Goal: Task Accomplishment & Management: Use online tool/utility

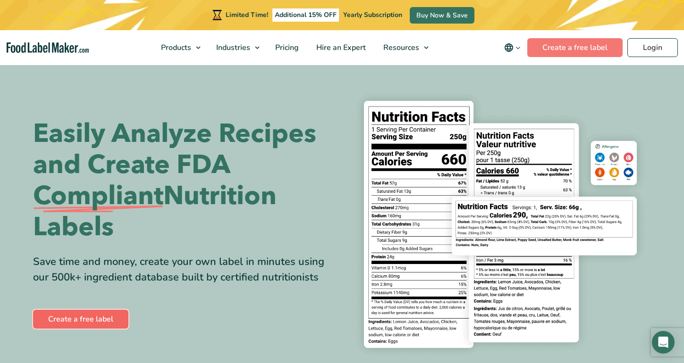
click at [98, 316] on link "Create a free label" at bounding box center [80, 319] width 95 height 19
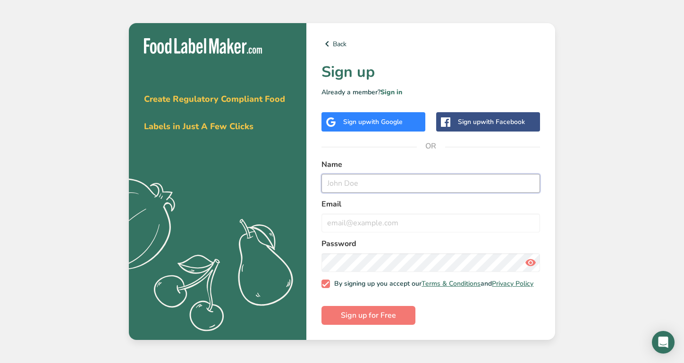
click at [378, 179] on input "text" at bounding box center [430, 183] width 219 height 19
type input "[PERSON_NAME]"
click at [367, 219] on input "email" at bounding box center [430, 223] width 219 height 19
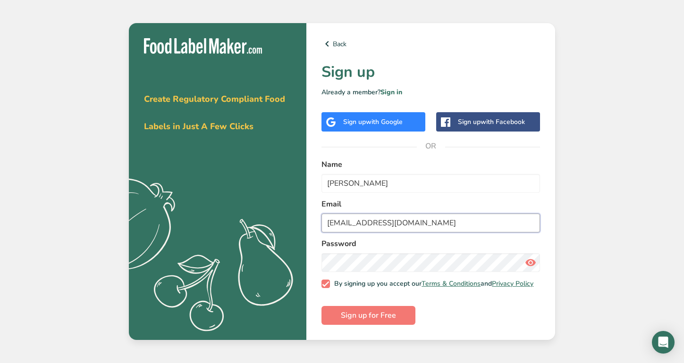
type input "[EMAIL_ADDRESS][DOMAIN_NAME]"
click at [532, 260] on icon at bounding box center [530, 262] width 11 height 17
click at [372, 320] on span "Sign up for Free" at bounding box center [368, 315] width 55 height 11
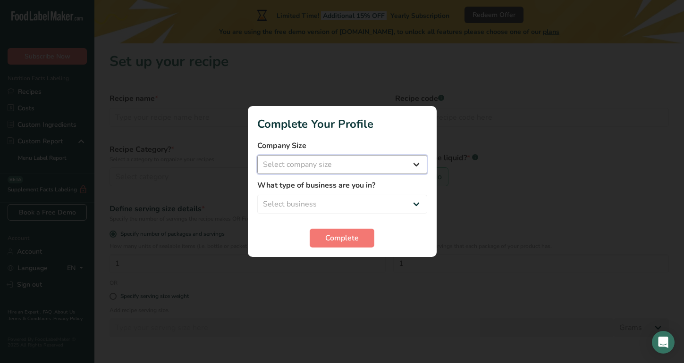
click at [325, 163] on select "Select company size Fewer than 10 Employees 10 to 50 Employees 51 to 500 Employ…" at bounding box center [342, 164] width 170 height 19
select select "1"
click at [331, 203] on select "Select business Packaged Food Manufacturer Restaurant & Cafe Bakery Meal Plans …" at bounding box center [342, 204] width 170 height 19
select select "1"
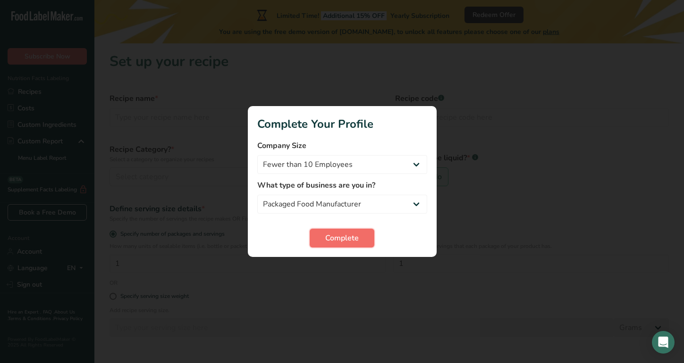
click at [336, 238] on span "Complete" at bounding box center [342, 238] width 34 height 11
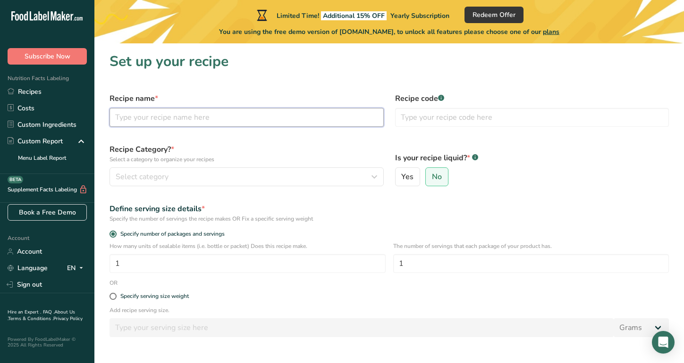
click at [180, 121] on input "text" at bounding box center [246, 117] width 274 height 19
type input "Beef Waffles"
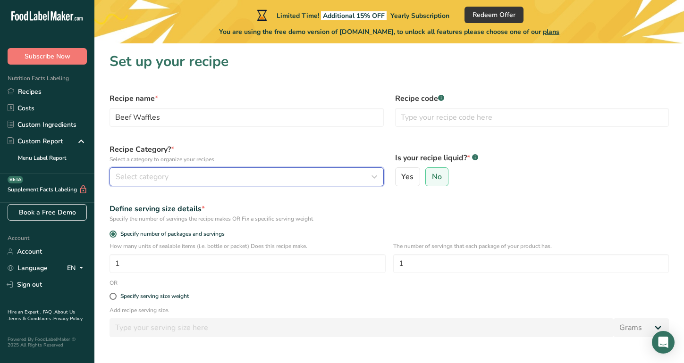
click at [185, 181] on div "Select category" at bounding box center [244, 176] width 256 height 11
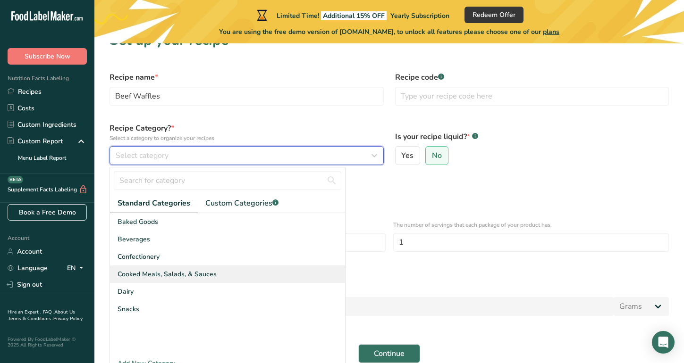
scroll to position [25, 0]
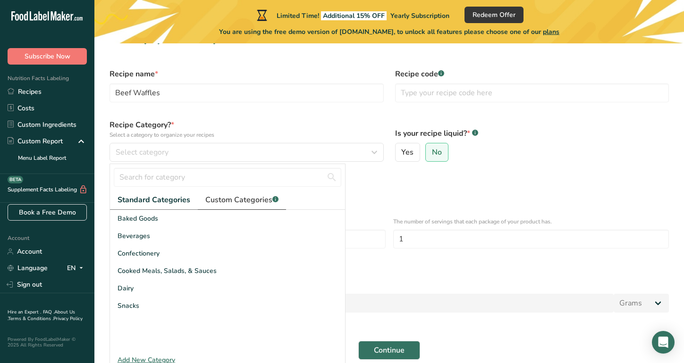
click at [227, 202] on span "Custom Categories .a-a{fill:#347362;}.b-a{fill:#fff;}" at bounding box center [241, 199] width 73 height 11
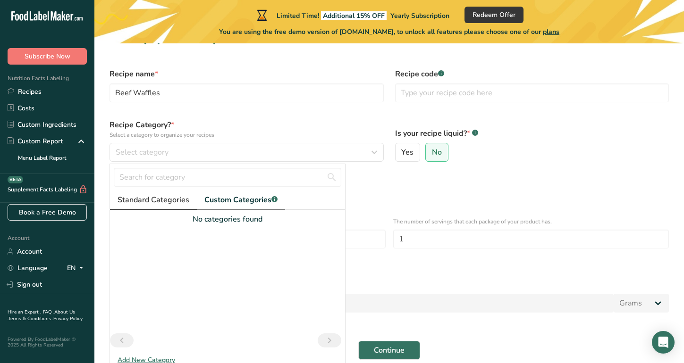
click at [163, 198] on span "Standard Categories" at bounding box center [154, 199] width 72 height 11
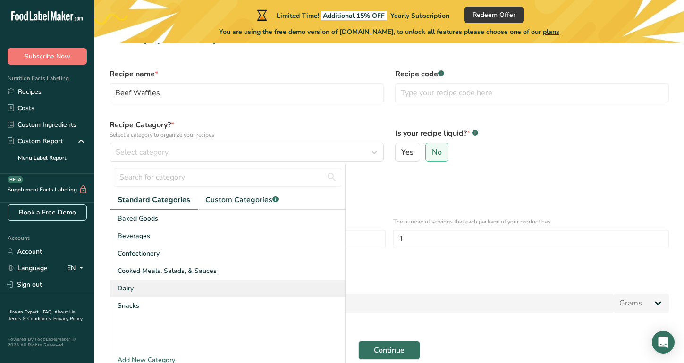
scroll to position [67, 0]
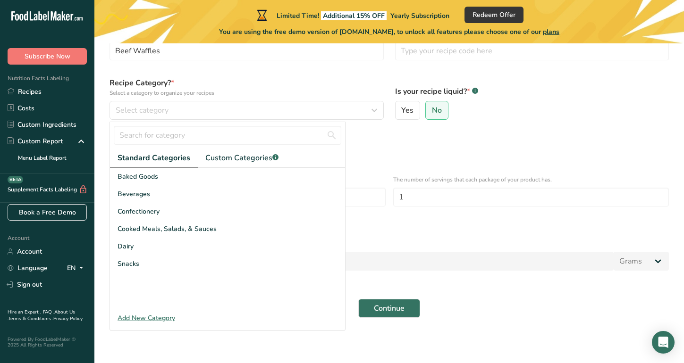
click at [155, 316] on div "Add New Category" at bounding box center [227, 318] width 235 height 10
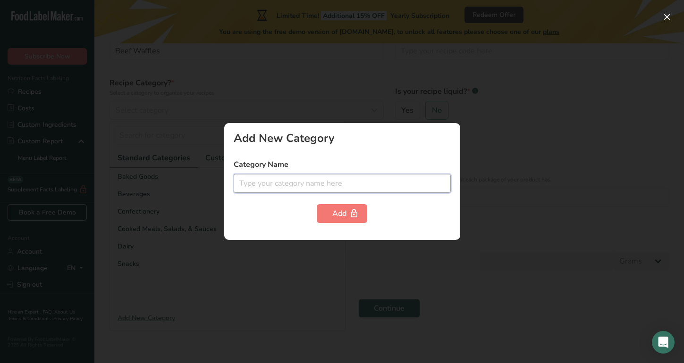
click at [276, 189] on input "text" at bounding box center [342, 183] width 217 height 19
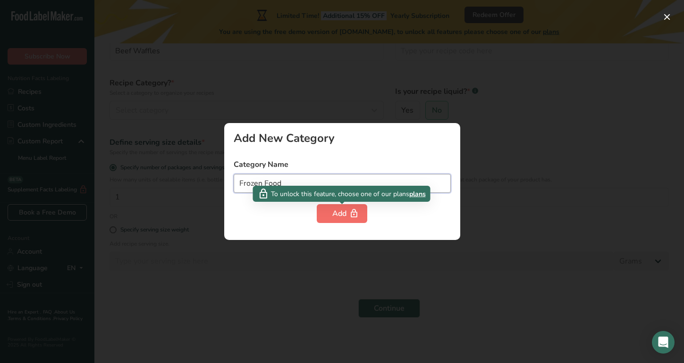
type input "Frozen Food"
click at [354, 214] on icon "button" at bounding box center [353, 214] width 9 height 15
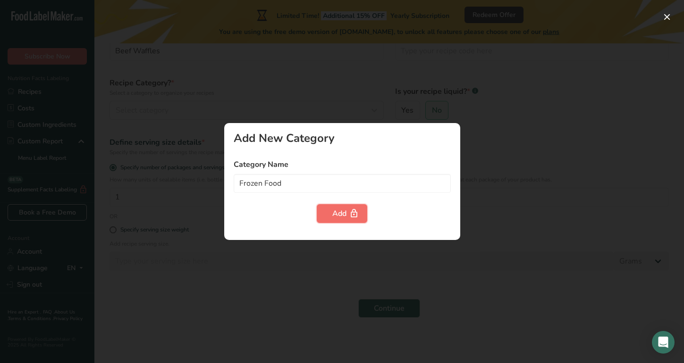
click at [336, 217] on div "Add" at bounding box center [341, 213] width 19 height 11
click at [333, 274] on div at bounding box center [342, 181] width 684 height 363
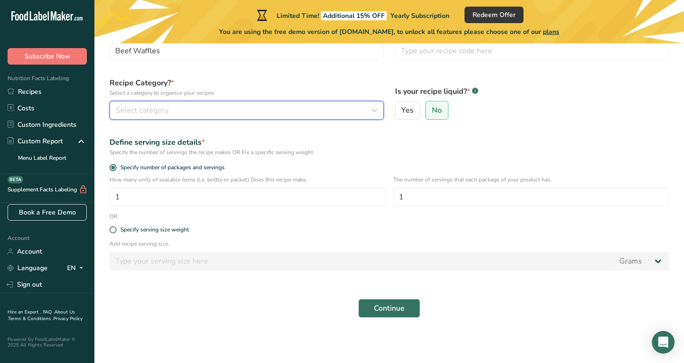
click at [166, 112] on span "Select category" at bounding box center [142, 110] width 53 height 11
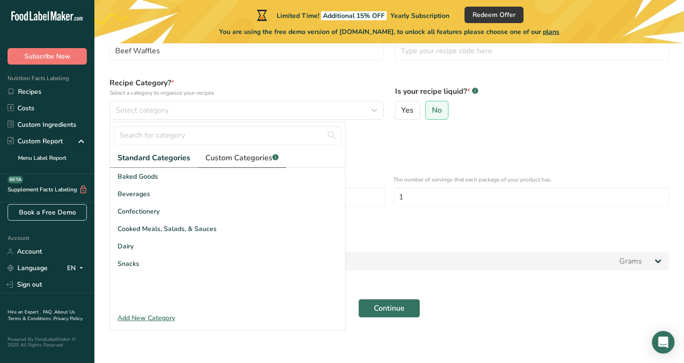
click at [227, 161] on span "Custom Categories .a-a{fill:#347362;}.b-a{fill:#fff;}" at bounding box center [241, 157] width 73 height 11
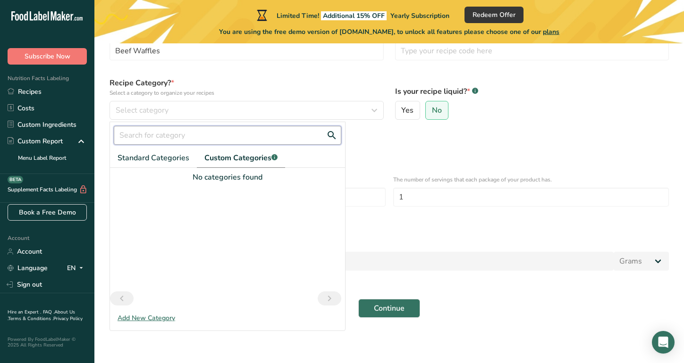
click at [180, 133] on input "text" at bounding box center [227, 135] width 227 height 19
click at [358, 299] on button "Continue" at bounding box center [389, 308] width 62 height 19
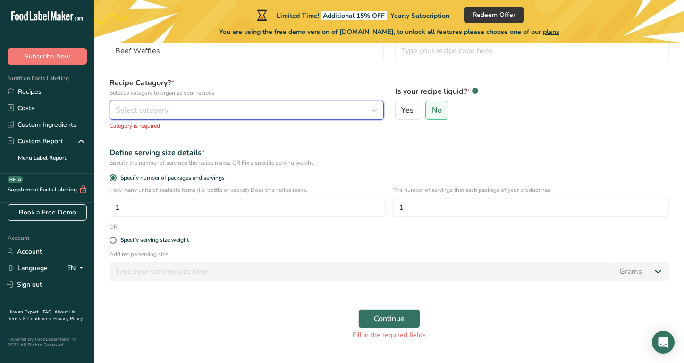
click at [139, 106] on span "Select category" at bounding box center [142, 110] width 53 height 11
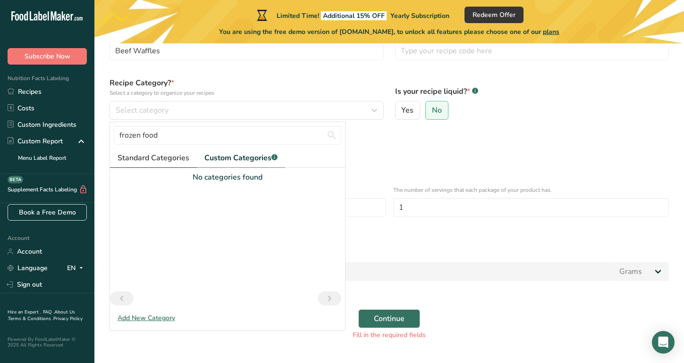
click at [146, 156] on span "Standard Categories" at bounding box center [154, 157] width 72 height 11
click at [146, 157] on span "Standard Categories" at bounding box center [154, 157] width 73 height 11
drag, startPoint x: 185, startPoint y: 135, endPoint x: 102, endPoint y: 134, distance: 82.6
click at [102, 134] on section "Set up your recipe Recipe name * Beef Waffles Recipe code .a-a{fill:#347362;}.b…" at bounding box center [388, 172] width 589 height 390
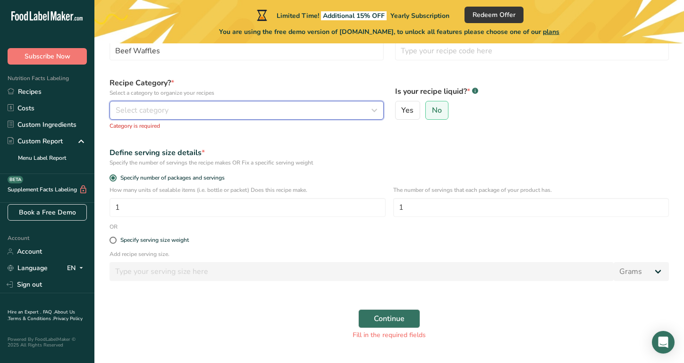
click at [141, 110] on span "Select category" at bounding box center [142, 110] width 53 height 11
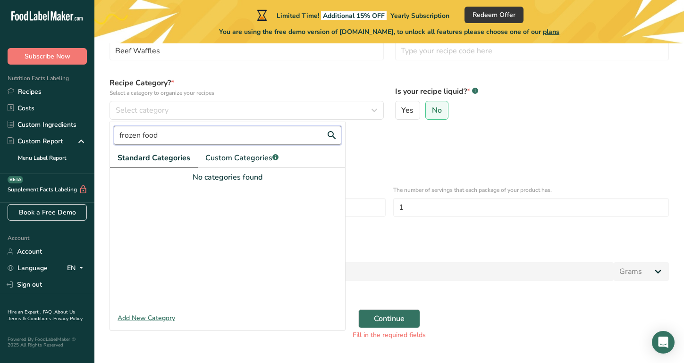
drag, startPoint x: 159, startPoint y: 136, endPoint x: 96, endPoint y: 136, distance: 63.2
click at [96, 136] on section "Set up your recipe Recipe name * Beef Waffles Recipe code .a-a{fill:#347362;}.b…" at bounding box center [388, 172] width 589 height 390
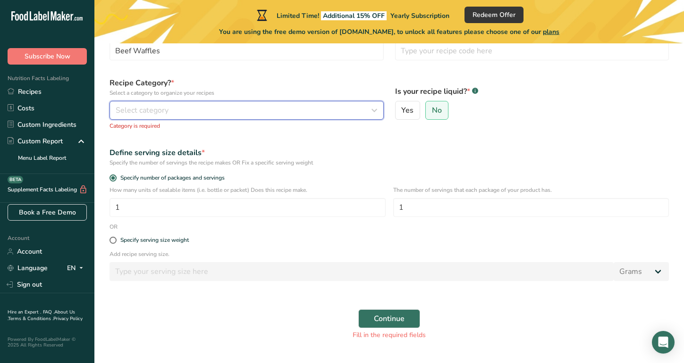
click at [155, 117] on button "Select category" at bounding box center [246, 110] width 274 height 19
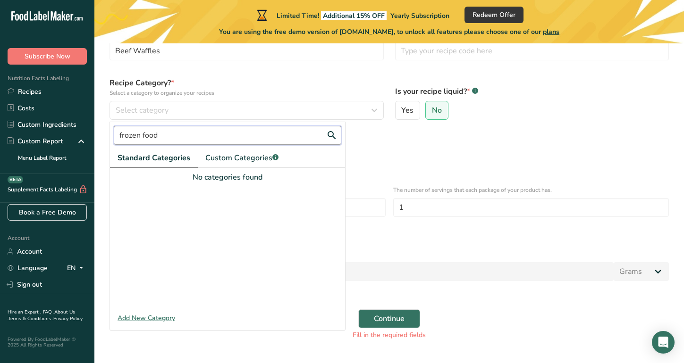
drag, startPoint x: 193, startPoint y: 135, endPoint x: 120, endPoint y: 135, distance: 73.6
click at [120, 135] on input "frozen food" at bounding box center [227, 135] width 227 height 19
click at [143, 138] on input "frozen food" at bounding box center [227, 135] width 227 height 19
click at [159, 138] on input "frozen food" at bounding box center [227, 135] width 227 height 19
type input "f"
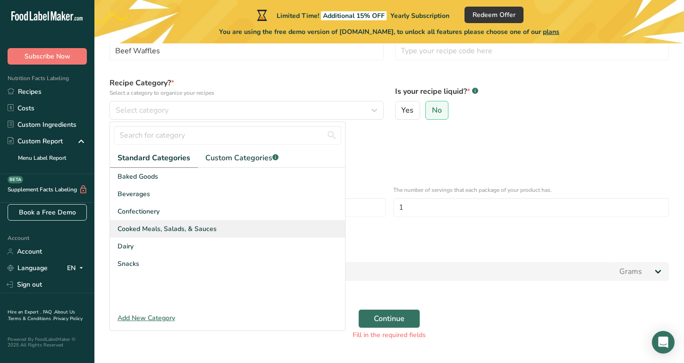
click at [143, 229] on span "Cooked Meals, Salads, & Sauces" at bounding box center [167, 229] width 99 height 10
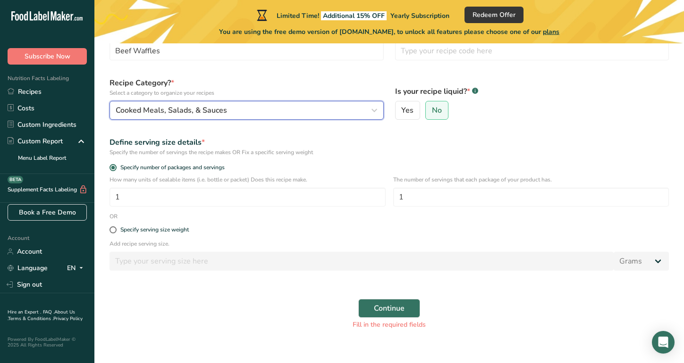
click at [258, 109] on div "Cooked Meals, Salads, & Sauces" at bounding box center [244, 110] width 256 height 11
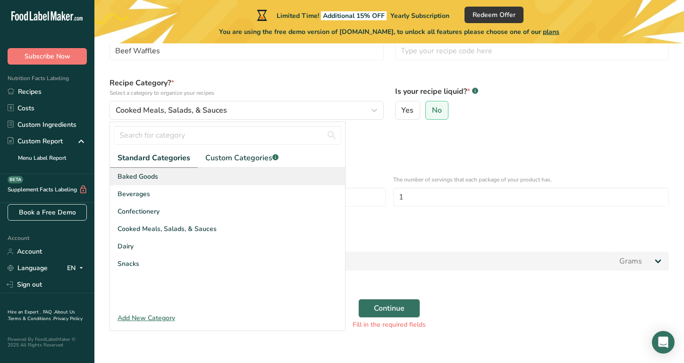
click at [148, 174] on span "Baked Goods" at bounding box center [138, 177] width 41 height 10
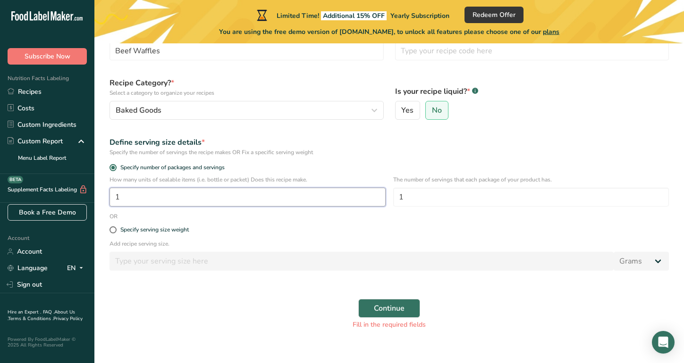
click at [171, 202] on input "1" at bounding box center [247, 197] width 276 height 19
click at [431, 202] on input "1" at bounding box center [531, 197] width 276 height 19
type input "3"
click at [113, 230] on span at bounding box center [112, 230] width 7 height 7
click at [113, 230] on input "Specify serving size weight" at bounding box center [112, 230] width 6 height 6
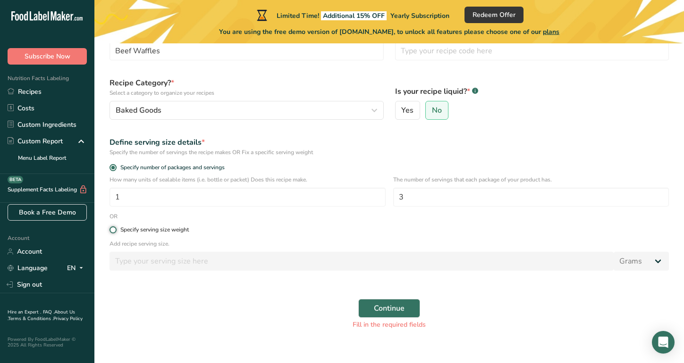
radio input "true"
radio input "false"
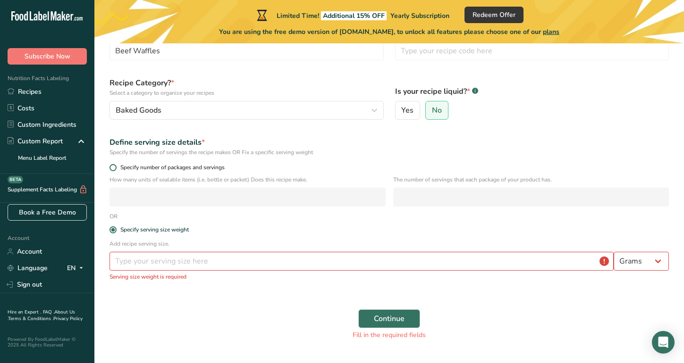
click at [113, 166] on span at bounding box center [112, 167] width 7 height 7
click at [113, 166] on input "Specify number of packages and servings" at bounding box center [112, 168] width 6 height 6
radio input "true"
radio input "false"
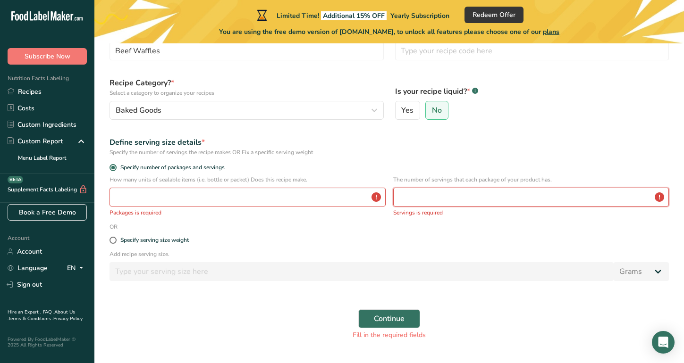
click at [479, 195] on input "number" at bounding box center [531, 197] width 276 height 19
click at [269, 192] on input "number" at bounding box center [247, 197] width 276 height 19
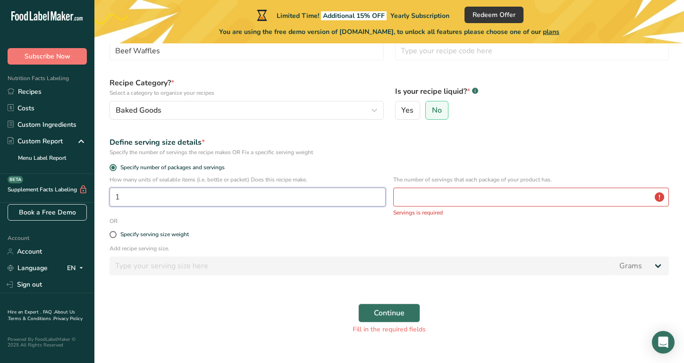
type input "1"
click at [437, 198] on input "number" at bounding box center [531, 197] width 276 height 19
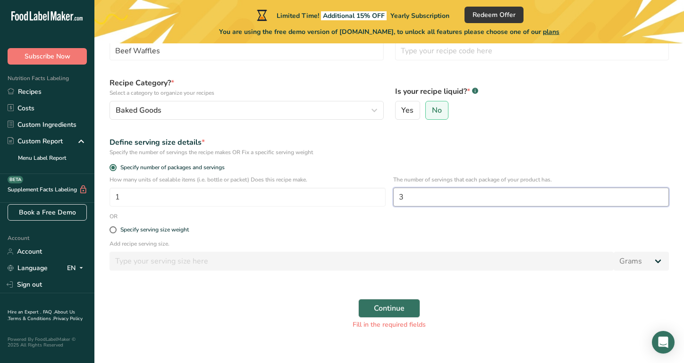
type input "3"
click at [398, 309] on span "Continue" at bounding box center [389, 308] width 31 height 11
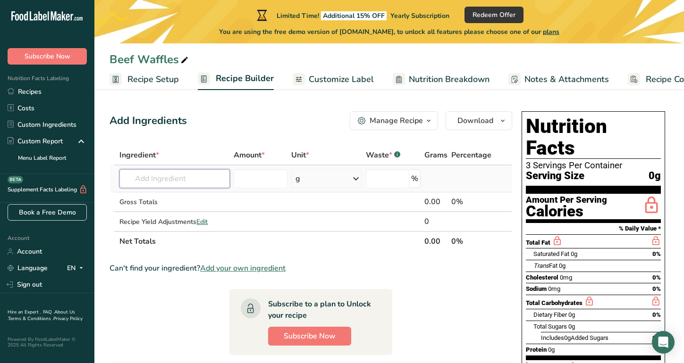
click at [177, 179] on input "text" at bounding box center [174, 178] width 110 height 19
type input "5"
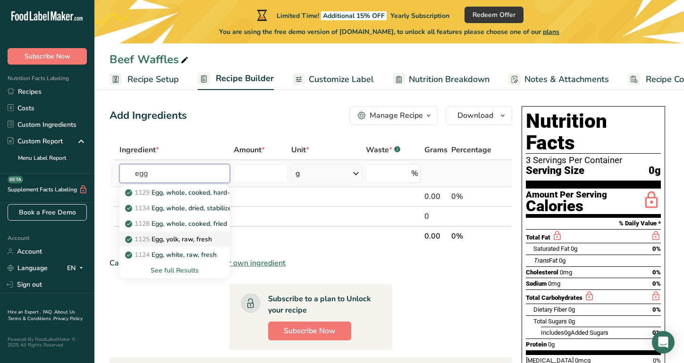
scroll to position [6, 0]
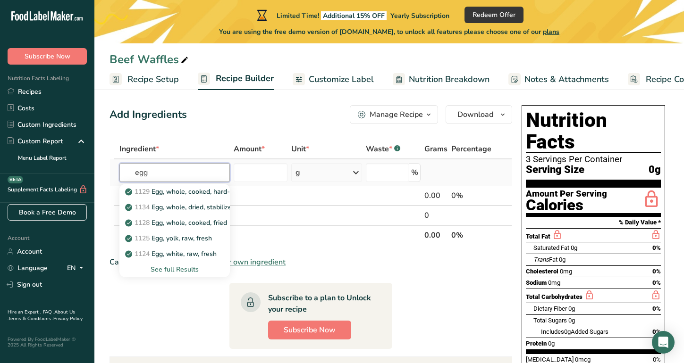
type input "egg"
click at [185, 271] on div "See full Results" at bounding box center [174, 270] width 95 height 10
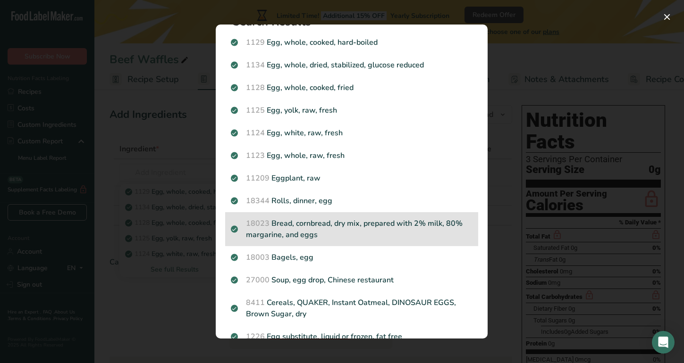
scroll to position [0, 0]
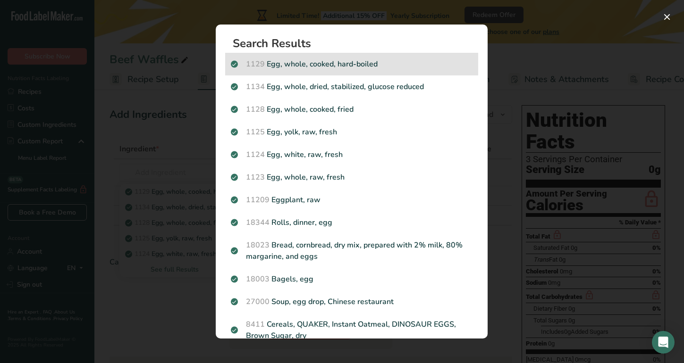
click at [280, 65] on p "1129 Egg, whole, cooked, hard-boiled" at bounding box center [352, 64] width 242 height 11
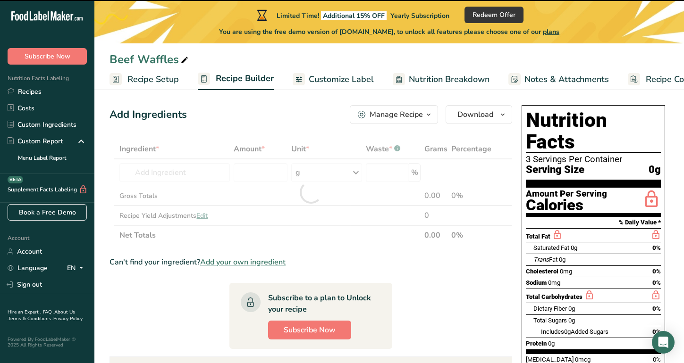
type input "0"
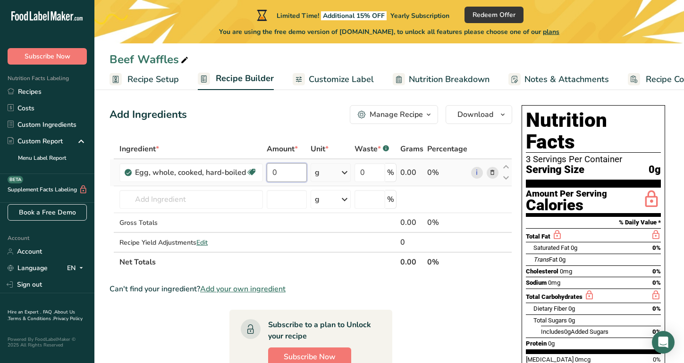
click at [285, 168] on input "0" at bounding box center [287, 172] width 40 height 19
type input "5"
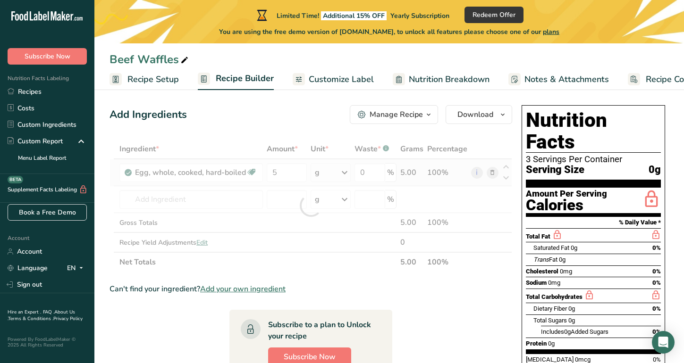
click at [333, 175] on div "Ingredient * Amount * Unit * Waste * .a-a{fill:#347362;}.b-a{fill:#fff;} Grams …" at bounding box center [310, 205] width 403 height 133
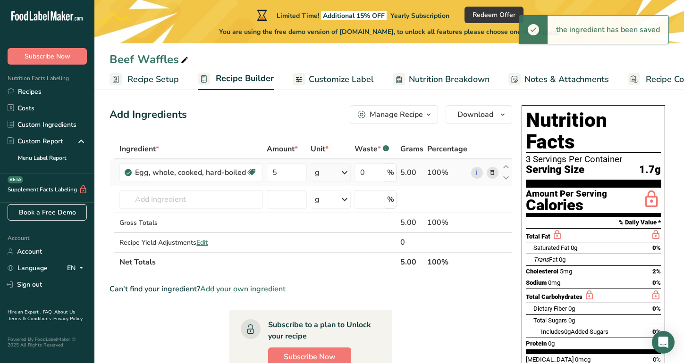
click at [345, 173] on icon at bounding box center [344, 172] width 11 height 17
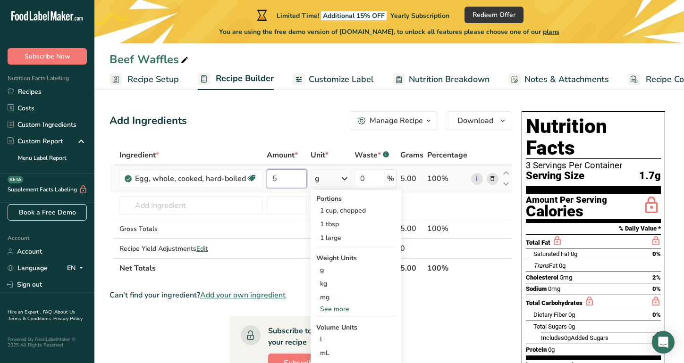
click at [273, 183] on input "5" at bounding box center [287, 178] width 40 height 19
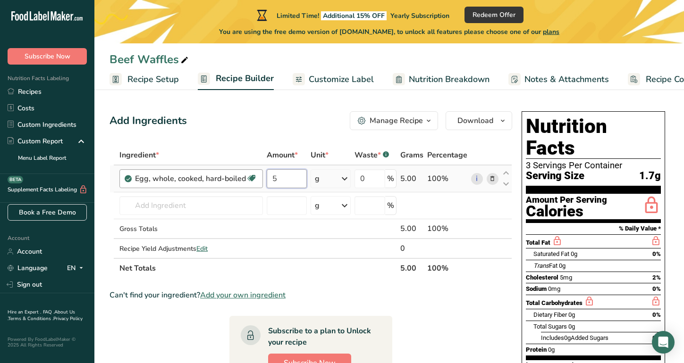
drag, startPoint x: 284, startPoint y: 182, endPoint x: 253, endPoint y: 182, distance: 30.7
click at [253, 182] on tr "Egg, whole, cooked, hard-boiled Dairy free Gluten free Vegetarian Soy free 5 g …" at bounding box center [311, 179] width 402 height 27
type input "10"
click at [331, 180] on div "Ingredient * Amount * Unit * Waste * .a-a{fill:#347362;}.b-a{fill:#fff;} Grams …" at bounding box center [310, 211] width 403 height 133
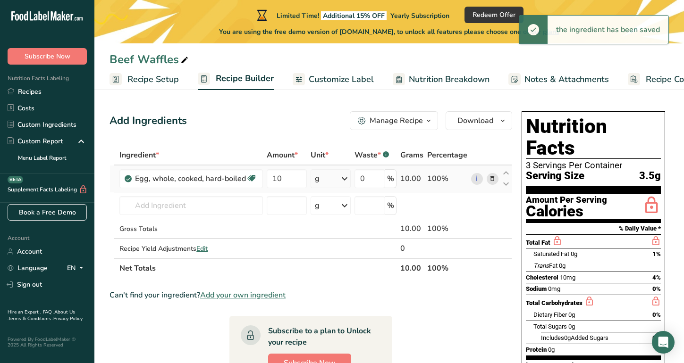
click at [331, 180] on div "g" at bounding box center [331, 178] width 40 height 19
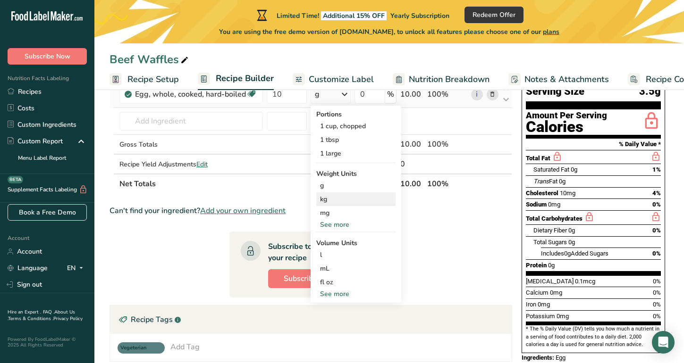
scroll to position [82, 0]
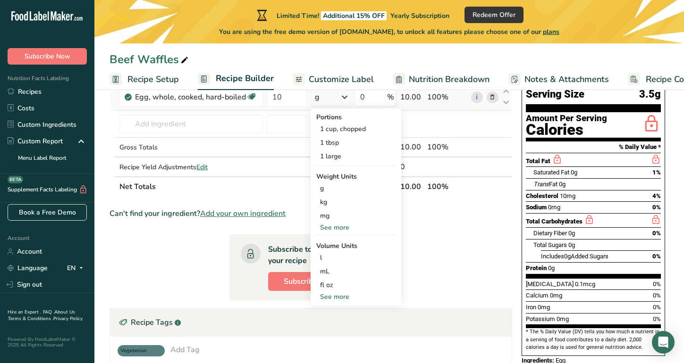
click at [346, 227] on div "See more" at bounding box center [355, 228] width 79 height 10
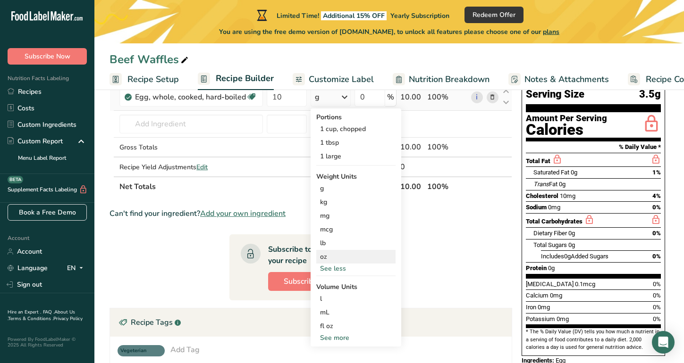
click at [346, 256] on div "oz" at bounding box center [355, 257] width 79 height 14
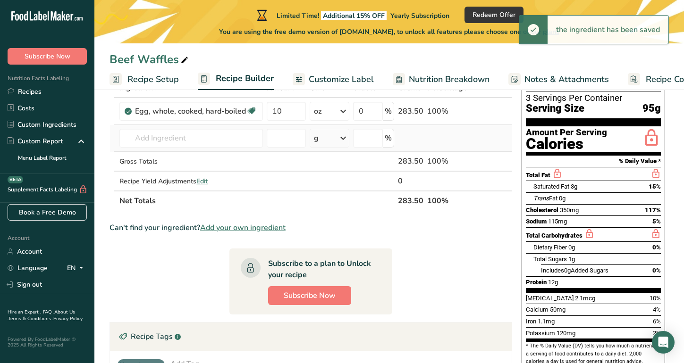
scroll to position [67, 0]
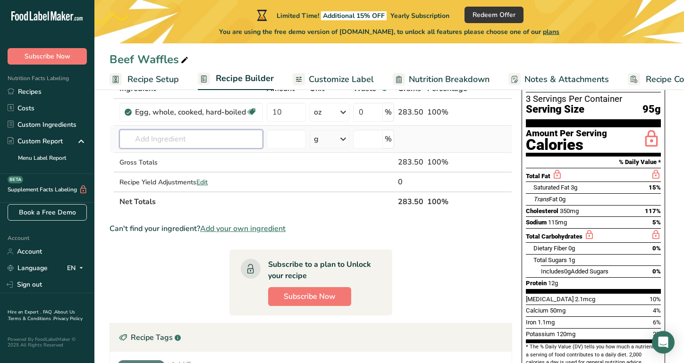
click at [180, 140] on input "text" at bounding box center [190, 139] width 143 height 19
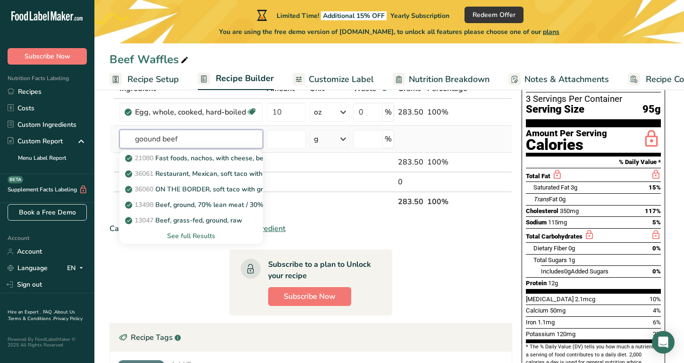
type input "goound beef"
click at [188, 239] on div "See full Results" at bounding box center [191, 236] width 128 height 10
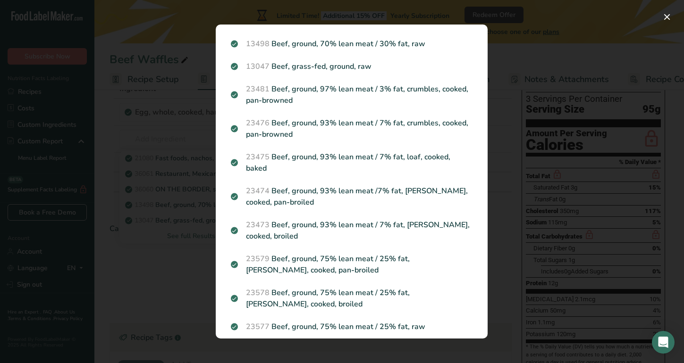
scroll to position [0, 0]
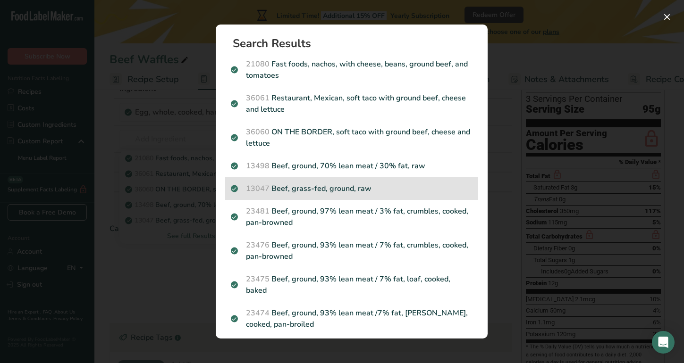
click at [378, 188] on p "13047 Beef, grass-fed, ground, raw" at bounding box center [352, 188] width 242 height 11
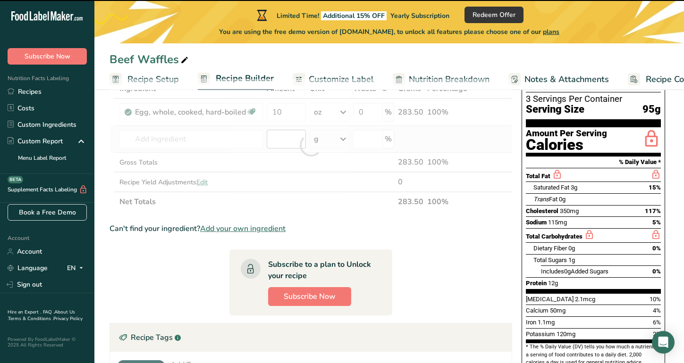
type input "0"
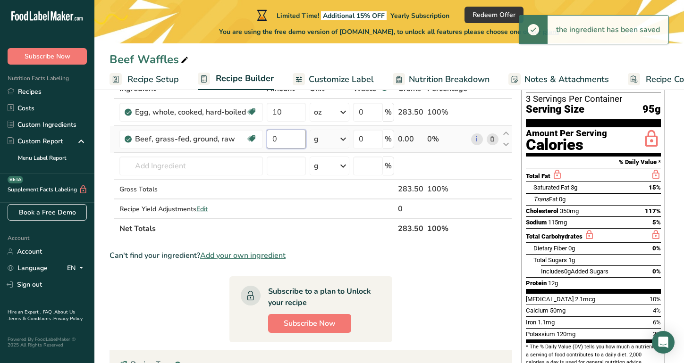
click at [293, 140] on input "0" at bounding box center [286, 139] width 39 height 19
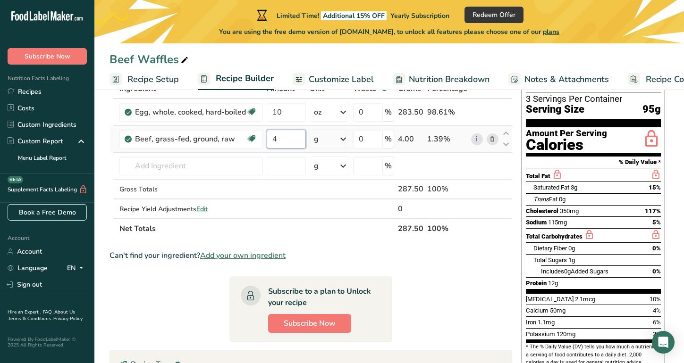
type input "4"
click at [341, 141] on div "Ingredient * Amount * Unit * Waste * .a-a{fill:#347362;}.b-a{fill:#fff;} Grams …" at bounding box center [310, 159] width 403 height 160
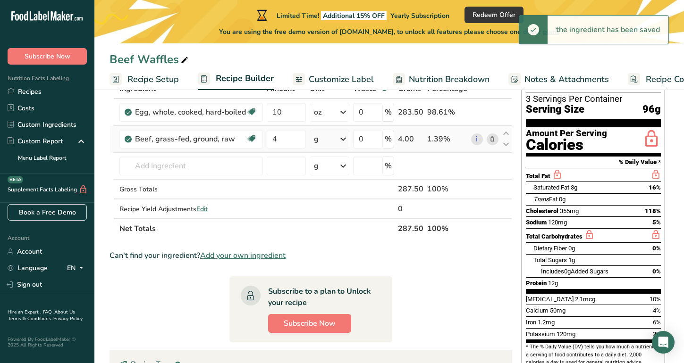
click at [342, 138] on icon at bounding box center [342, 139] width 11 height 17
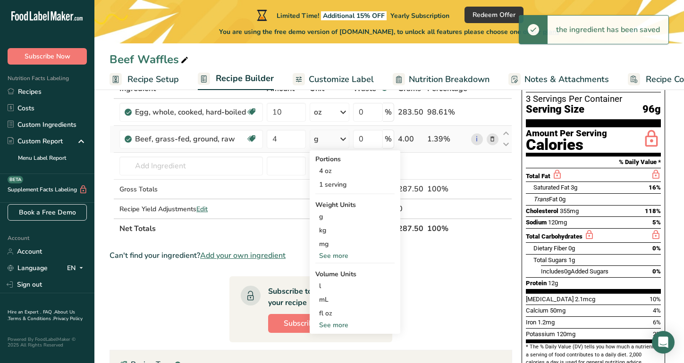
click at [342, 254] on div "See more" at bounding box center [354, 256] width 79 height 10
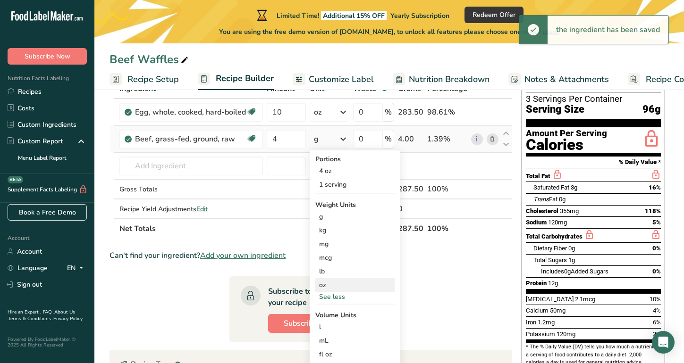
click at [338, 282] on div "oz" at bounding box center [354, 285] width 79 height 14
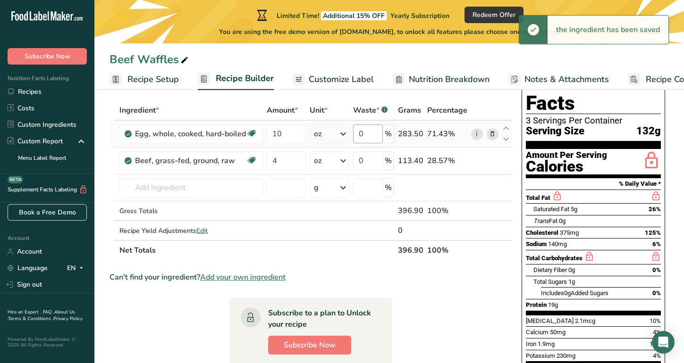
scroll to position [37, 0]
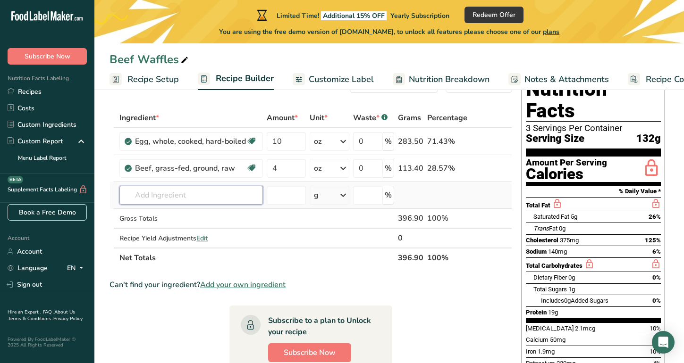
click at [171, 195] on input "text" at bounding box center [190, 195] width 143 height 19
type input "coconut flour"
click at [161, 215] on p "Coconut Flour" at bounding box center [152, 215] width 50 height 10
type input "Coconut Flour"
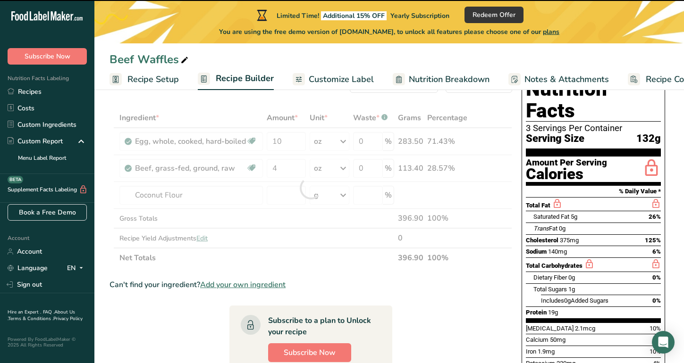
type input "0"
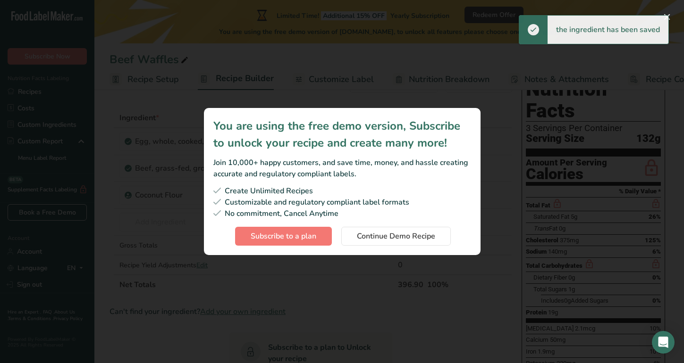
click at [285, 275] on div "Subscription modal" at bounding box center [342, 181] width 684 height 363
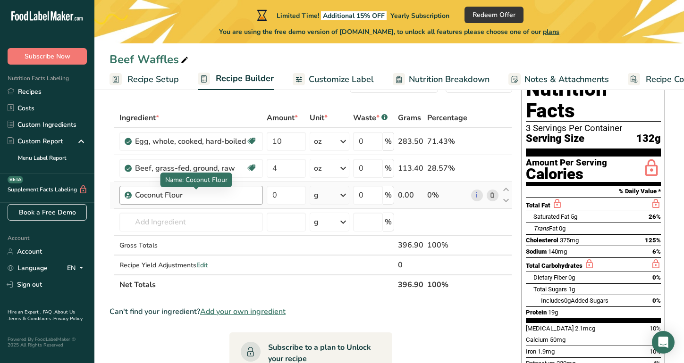
click at [192, 195] on div "Coconut Flour" at bounding box center [194, 195] width 118 height 11
click at [280, 198] on input "0" at bounding box center [286, 195] width 39 height 19
type input "1"
click at [321, 197] on div "Ingredient * Amount * Unit * Waste * .a-a{fill:#347362;}.b-a{fill:#fff;} Grams …" at bounding box center [310, 201] width 403 height 187
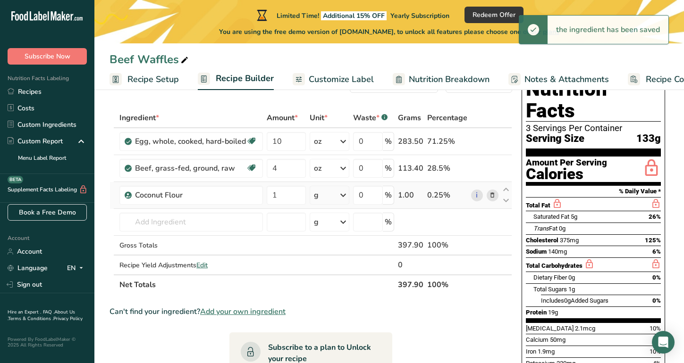
click at [345, 194] on icon at bounding box center [342, 195] width 11 height 17
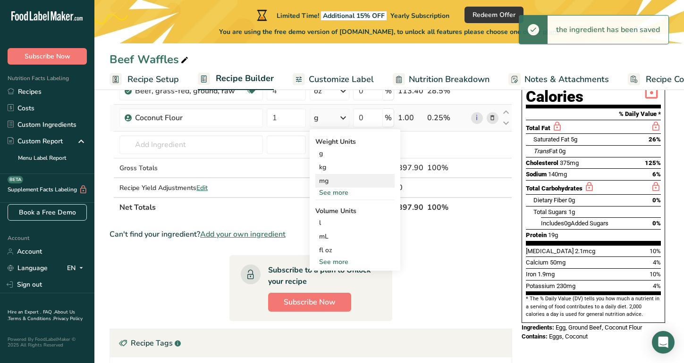
scroll to position [119, 0]
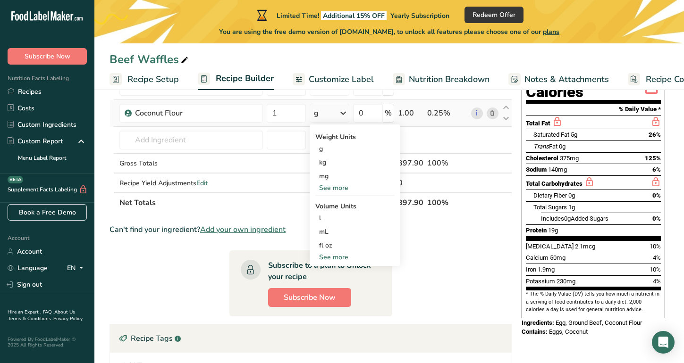
click at [339, 258] on div "See more" at bounding box center [354, 257] width 79 height 10
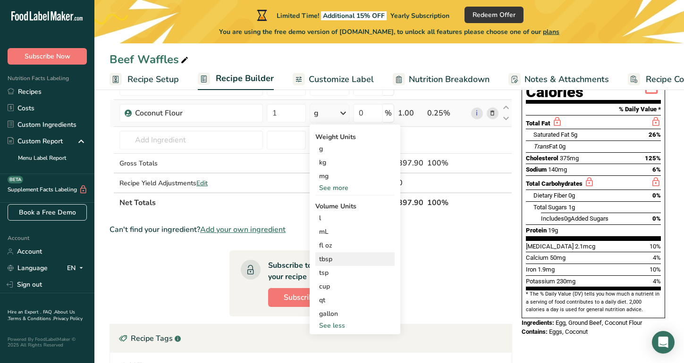
click at [333, 258] on div "tbsp" at bounding box center [355, 259] width 72 height 10
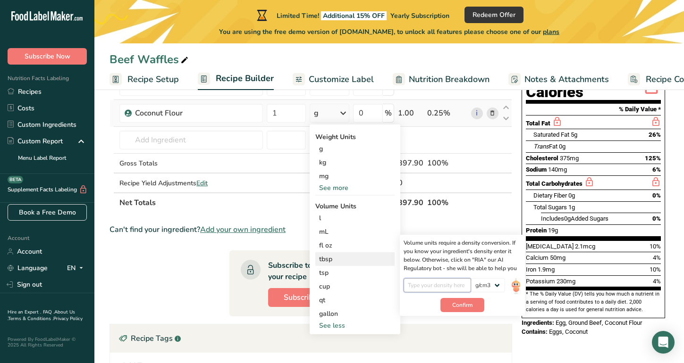
click at [435, 286] on input "number" at bounding box center [437, 285] width 67 height 14
click at [492, 289] on select "lb/ft3 g/cm3" at bounding box center [488, 285] width 34 height 14
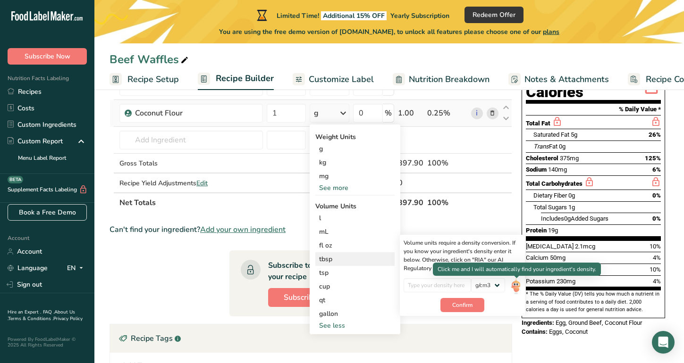
click at [516, 286] on img at bounding box center [516, 286] width 10 height 17
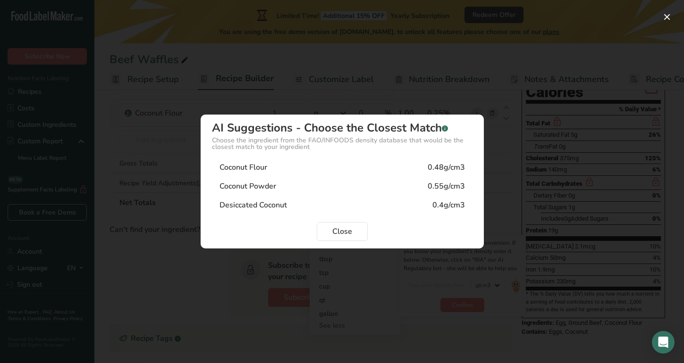
click at [328, 169] on div "Coconut Flour 0.48g/cm3" at bounding box center [342, 167] width 261 height 19
type input "0.48"
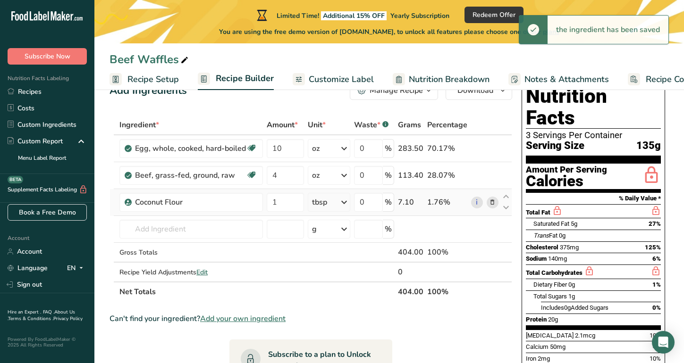
scroll to position [30, 0]
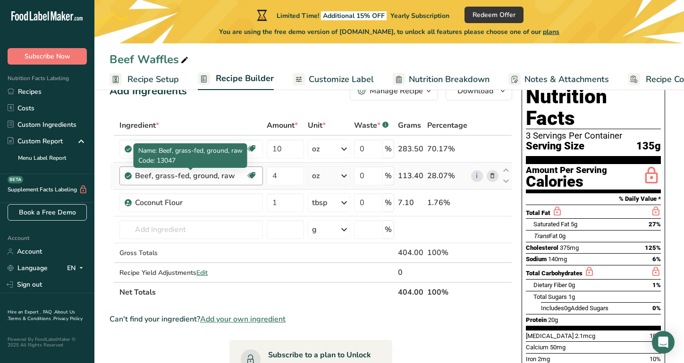
click at [198, 178] on div "Beef, grass-fed, ground, raw" at bounding box center [190, 175] width 111 height 11
click at [133, 178] on div "Beef, grass-fed, ground, raw Dairy free Gluten free Soy free" at bounding box center [190, 176] width 143 height 19
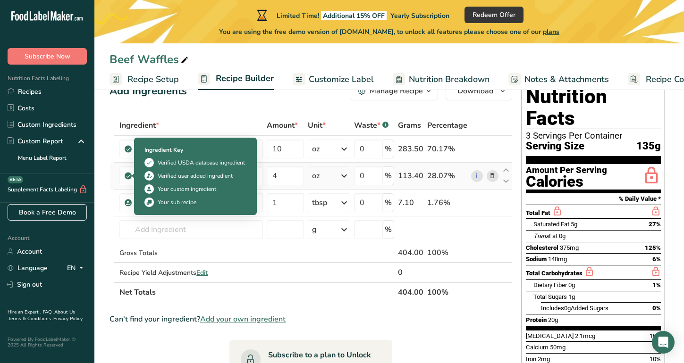
click at [128, 176] on icon at bounding box center [129, 176] width 6 height 8
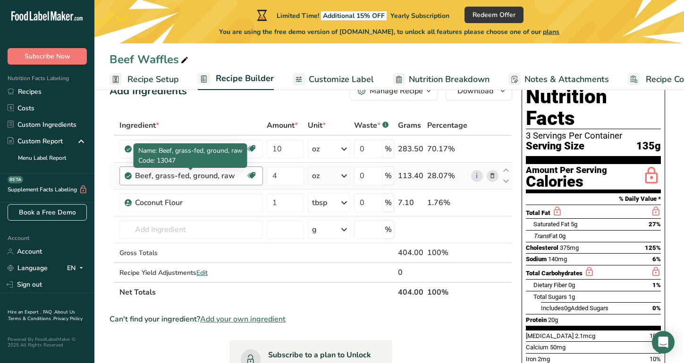
click at [160, 179] on div "Beef, grass-fed, ground, raw" at bounding box center [190, 175] width 111 height 11
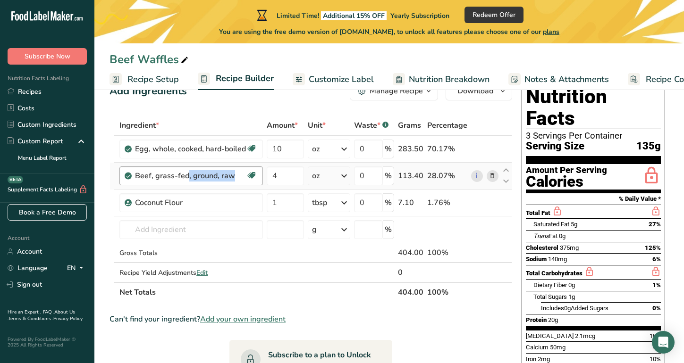
click at [160, 179] on div "Beef, grass-fed, ground, raw" at bounding box center [190, 175] width 111 height 11
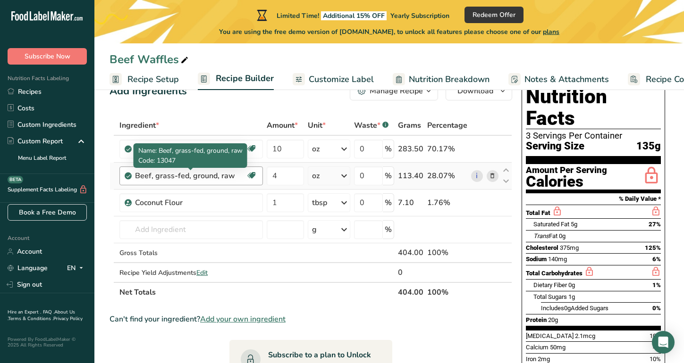
click at [161, 179] on div "Beef, grass-fed, ground, raw" at bounding box center [190, 175] width 111 height 11
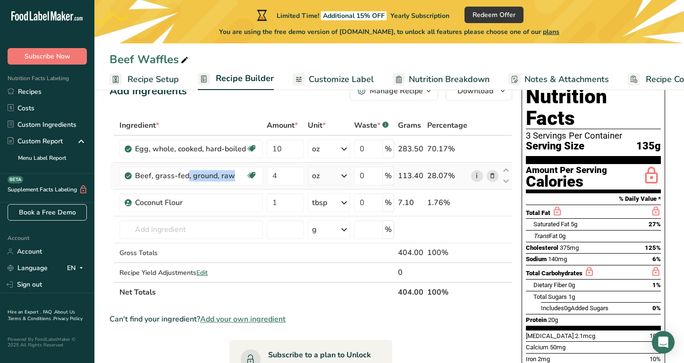
click at [477, 177] on link "i" at bounding box center [477, 176] width 12 height 12
click at [506, 182] on icon at bounding box center [505, 181] width 11 height 7
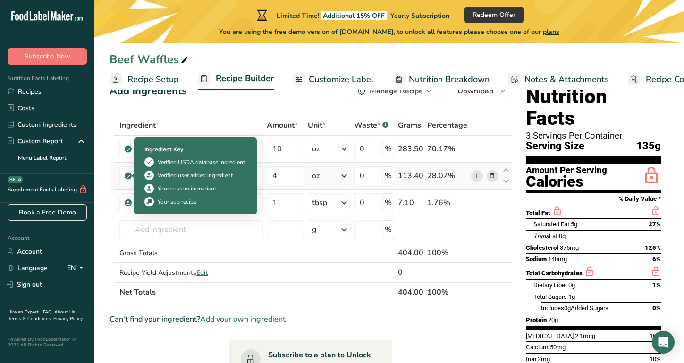
click at [128, 177] on icon at bounding box center [129, 176] width 6 height 8
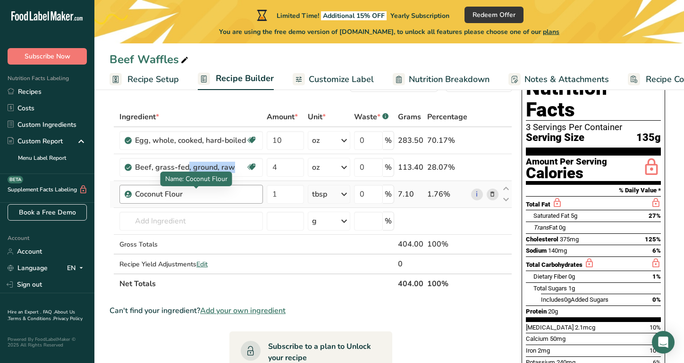
scroll to position [38, 0]
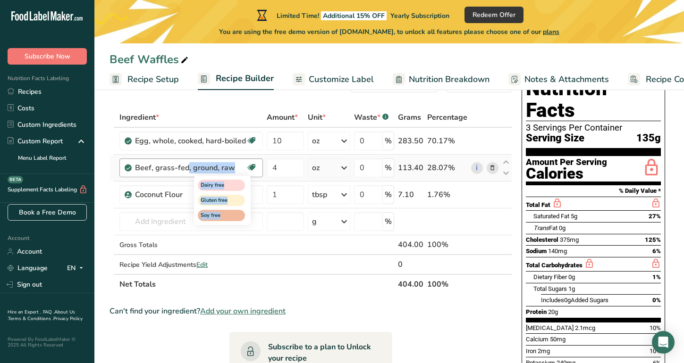
click at [252, 167] on icon at bounding box center [251, 167] width 9 height 15
click at [253, 167] on icon at bounding box center [251, 167] width 9 height 15
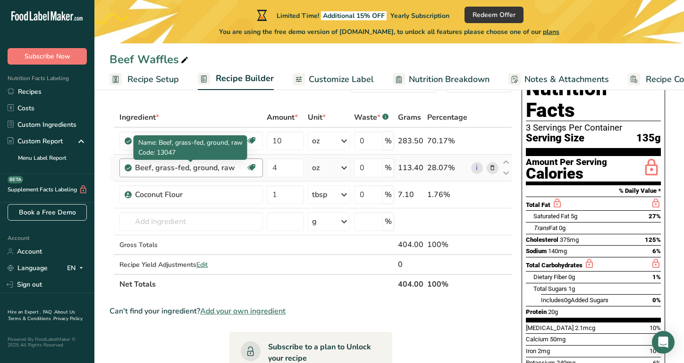
click at [231, 169] on div "Beef, grass-fed, ground, raw" at bounding box center [190, 167] width 111 height 11
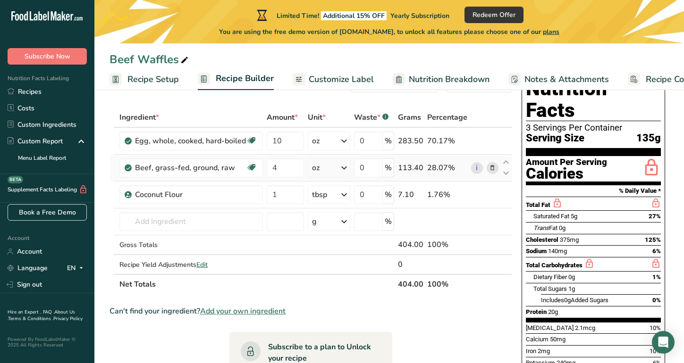
click at [416, 177] on td "113.40" at bounding box center [410, 168] width 29 height 27
click at [416, 170] on div "113.40" at bounding box center [410, 167] width 25 height 11
click at [290, 168] on input "4" at bounding box center [285, 168] width 37 height 19
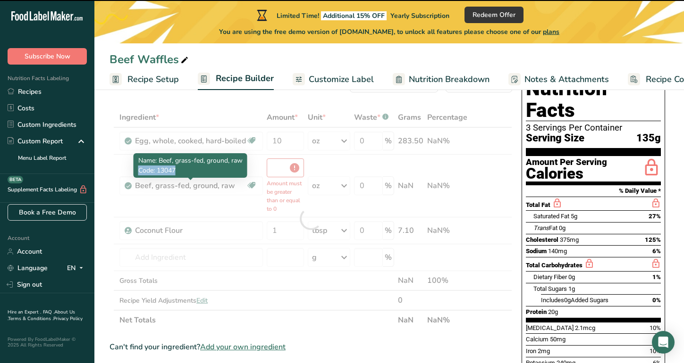
drag, startPoint x: 231, startPoint y: 170, endPoint x: 139, endPoint y: 170, distance: 92.0
click at [139, 170] on body ".a-20{fill:#fff;} Subscribe Now Nutrition Facts Labeling Recipes Costs Custom I…" at bounding box center [342, 326] width 684 height 729
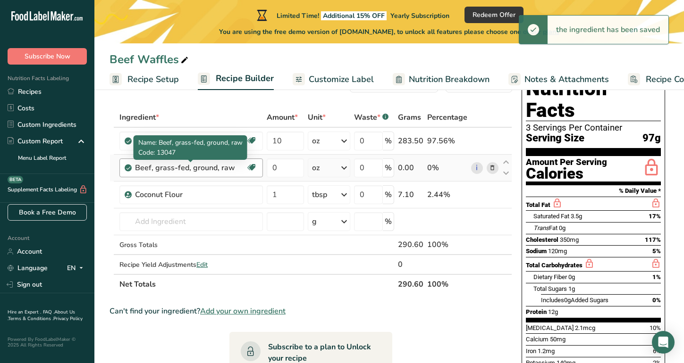
click at [232, 169] on div "Beef, grass-fed, ground, raw" at bounding box center [190, 167] width 111 height 11
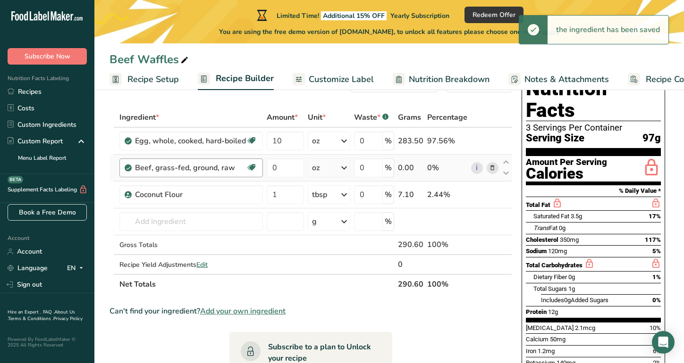
drag, startPoint x: 236, startPoint y: 167, endPoint x: 135, endPoint y: 167, distance: 100.5
click at [135, 167] on div "Beef, grass-fed, ground, raw" at bounding box center [190, 167] width 111 height 11
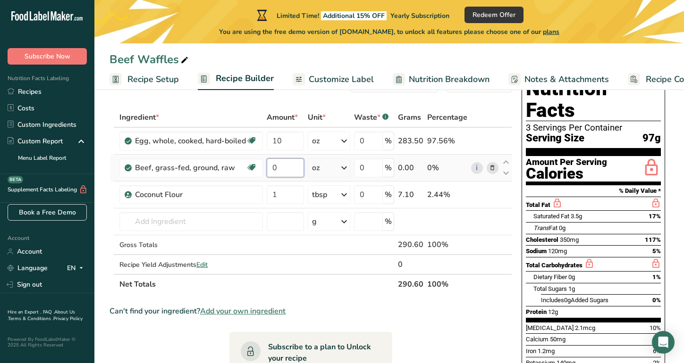
click at [293, 171] on input "0" at bounding box center [285, 168] width 37 height 19
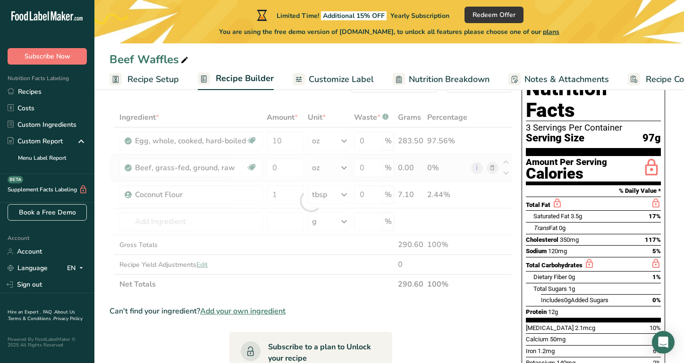
click at [495, 167] on div "Ingredient * Amount * Unit * Waste * .a-a{fill:#347362;}.b-a{fill:#fff;} Grams …" at bounding box center [310, 201] width 403 height 187
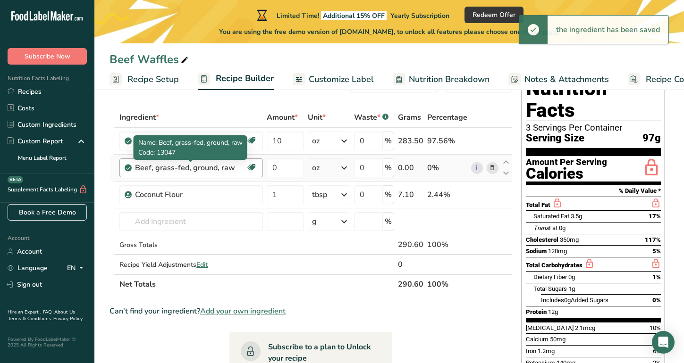
click at [177, 171] on div "Beef, grass-fed, ground, raw" at bounding box center [190, 167] width 111 height 11
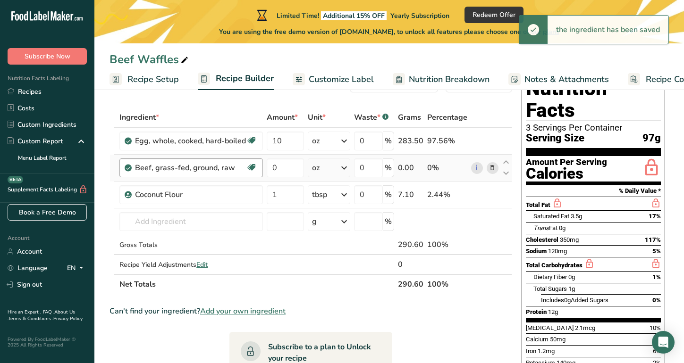
click at [177, 171] on div "Beef, grass-fed, ground, raw" at bounding box center [190, 167] width 111 height 11
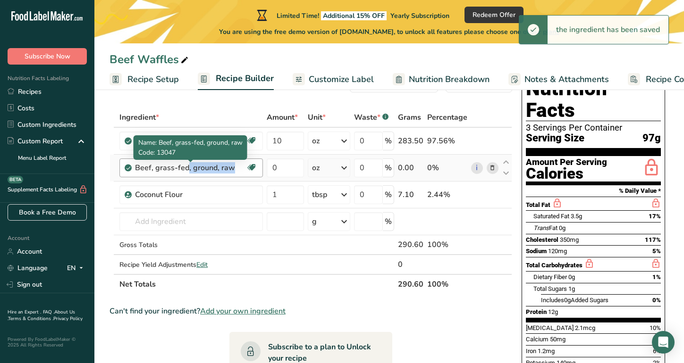
click at [177, 171] on div "Beef, grass-fed, ground, raw" at bounding box center [190, 167] width 111 height 11
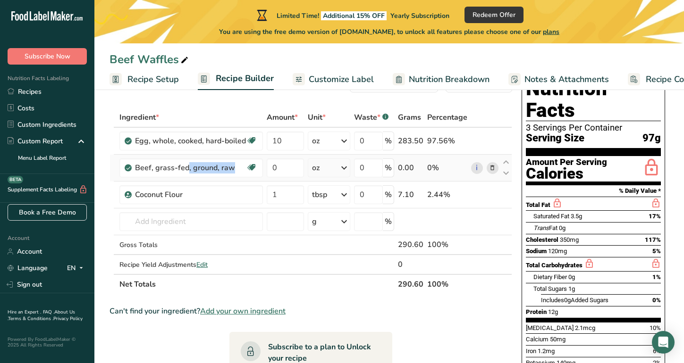
click at [487, 166] on span at bounding box center [492, 167] width 11 height 11
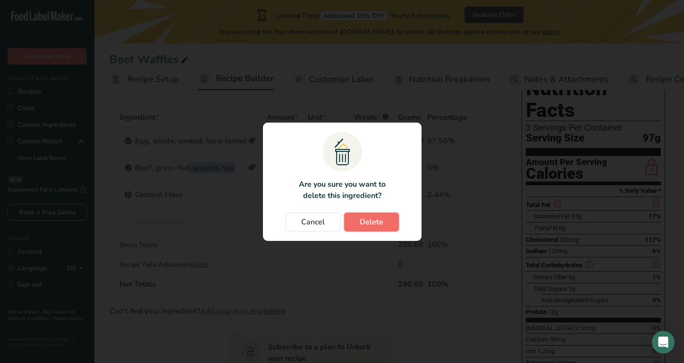
click at [381, 221] on span "Delete" at bounding box center [372, 222] width 24 height 11
type input "1"
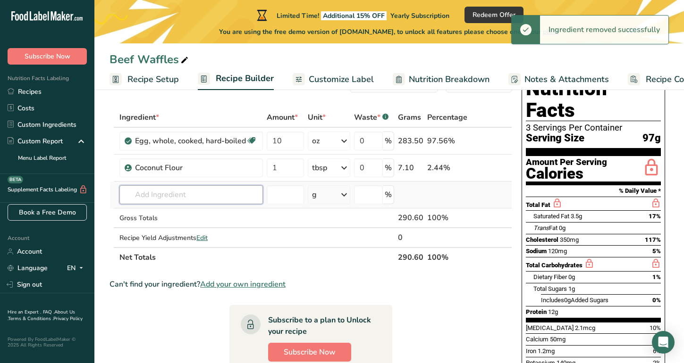
click at [179, 195] on input "text" at bounding box center [190, 194] width 143 height 19
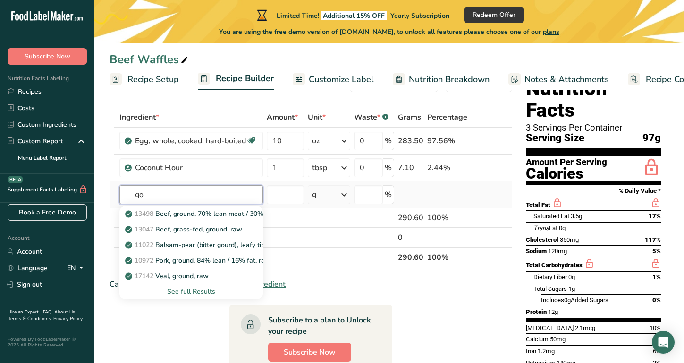
type input "g"
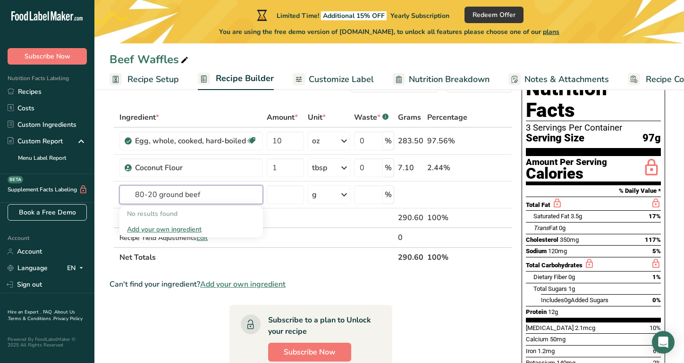
drag, startPoint x: 207, startPoint y: 194, endPoint x: 102, endPoint y: 194, distance: 105.2
click at [102, 194] on section "Add Ingredients Manage Recipe Delete Recipe Duplicate Recipe Scale Recipe Save …" at bounding box center [388, 341] width 589 height 573
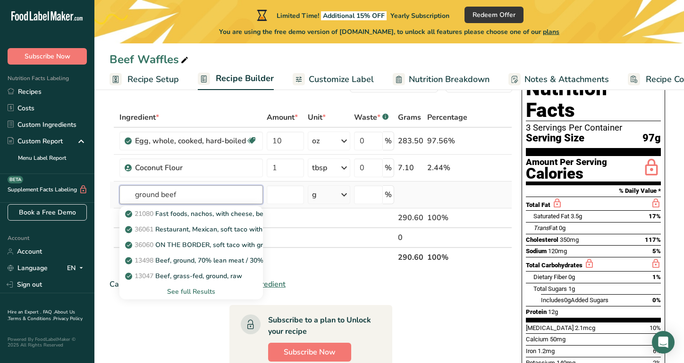
type input "ground beef"
click at [185, 293] on div "See full Results" at bounding box center [191, 292] width 128 height 10
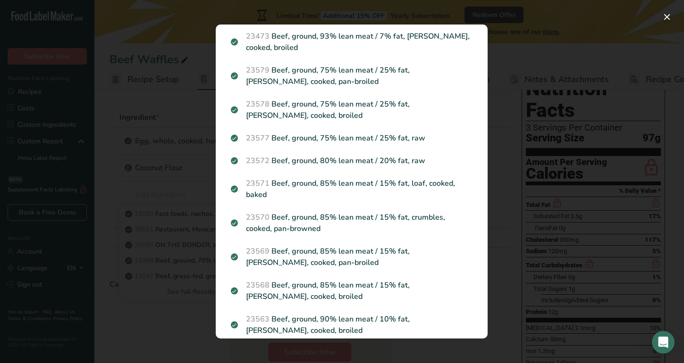
scroll to position [298, 0]
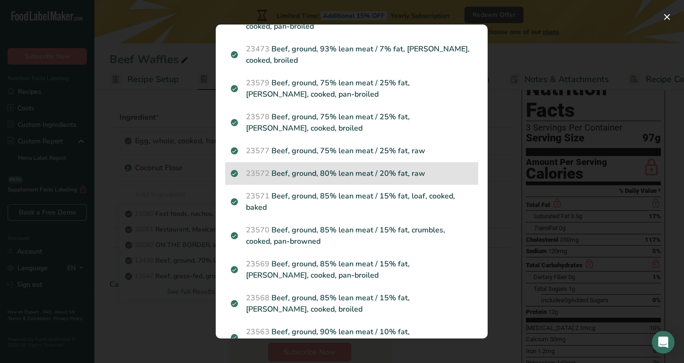
click at [351, 168] on p "23572 Beef, ground, 80% lean meat / 20% fat, raw" at bounding box center [352, 173] width 242 height 11
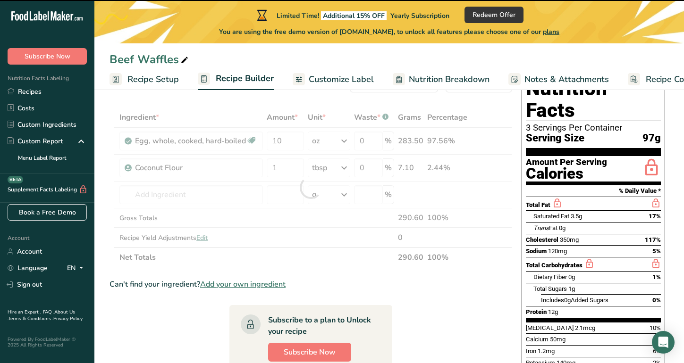
type input "0"
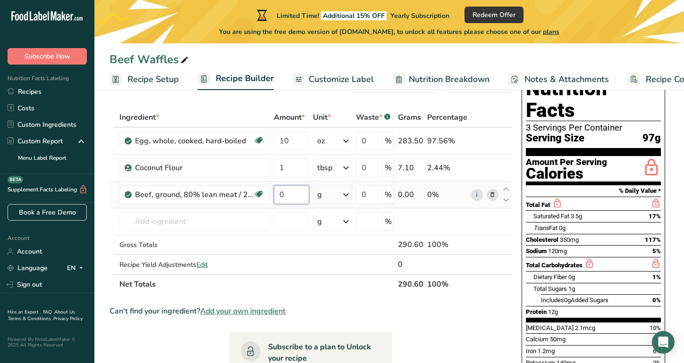
click at [295, 193] on input "0" at bounding box center [291, 194] width 35 height 19
type input "4"
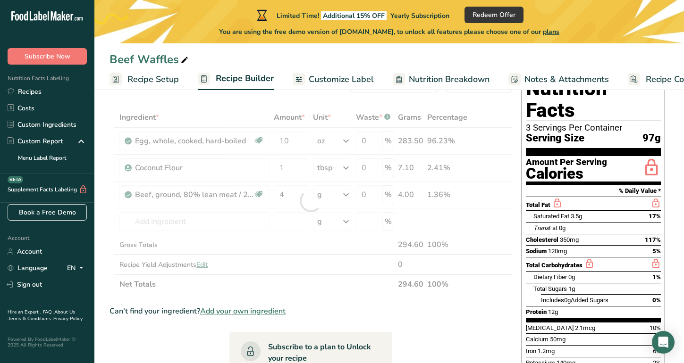
click at [340, 194] on div "Ingredient * Amount * Unit * Waste * .a-a{fill:#347362;}.b-a{fill:#fff;} Grams …" at bounding box center [310, 201] width 403 height 187
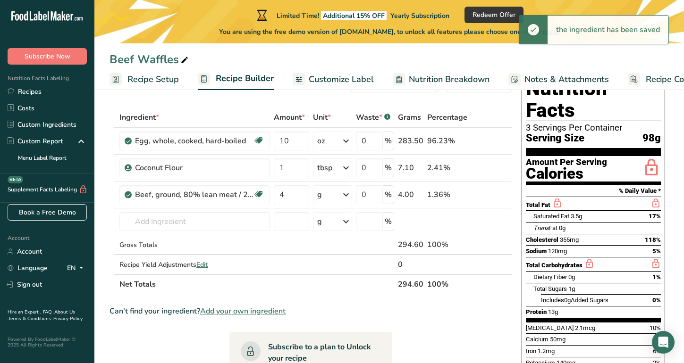
click at [347, 194] on icon at bounding box center [345, 194] width 11 height 17
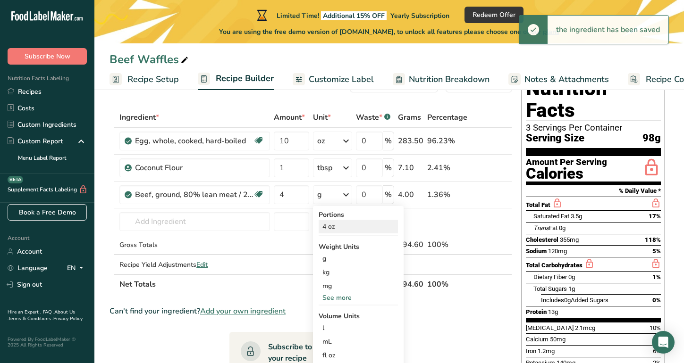
click at [341, 228] on div "4 oz" at bounding box center [358, 227] width 79 height 14
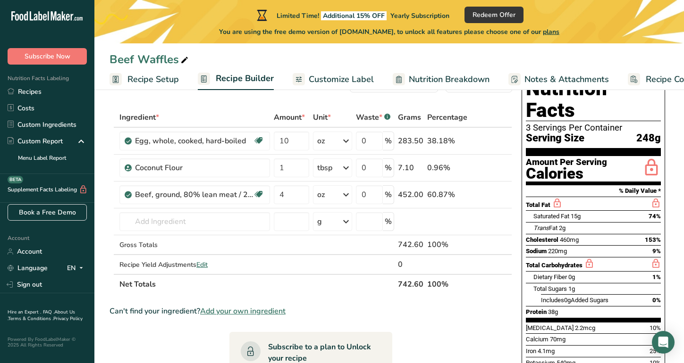
click at [507, 191] on icon at bounding box center [505, 189] width 11 height 7
click at [507, 187] on icon at bounding box center [505, 189] width 11 height 7
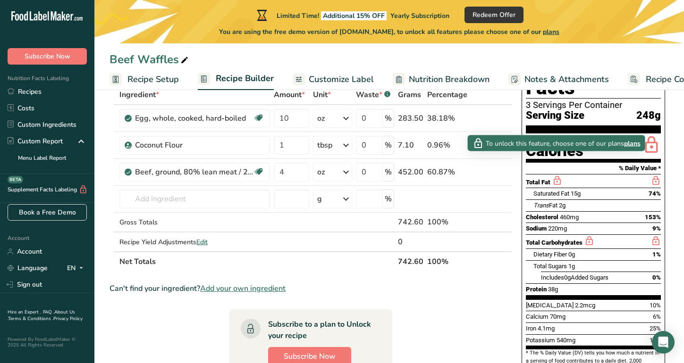
click at [557, 175] on icon at bounding box center [557, 181] width 10 height 12
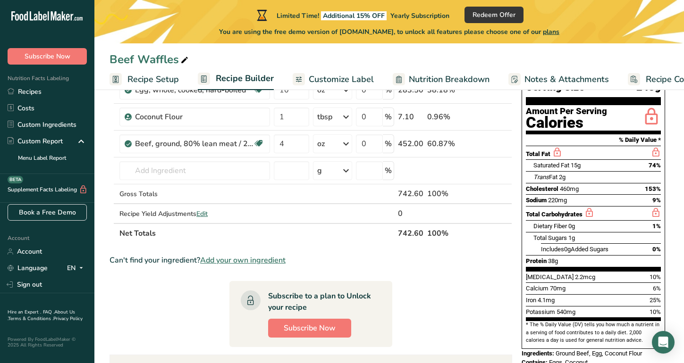
scroll to position [84, 0]
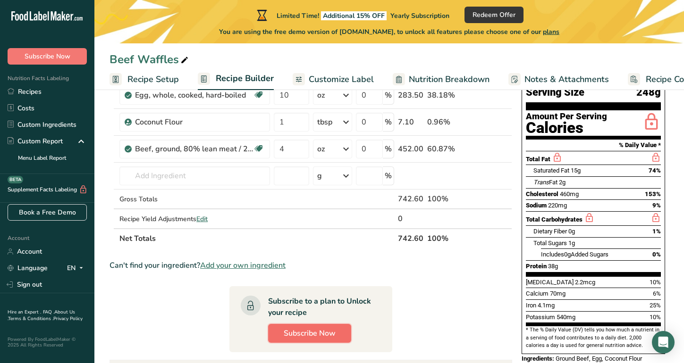
click at [333, 332] on span "Subscribe Now" at bounding box center [310, 333] width 52 height 11
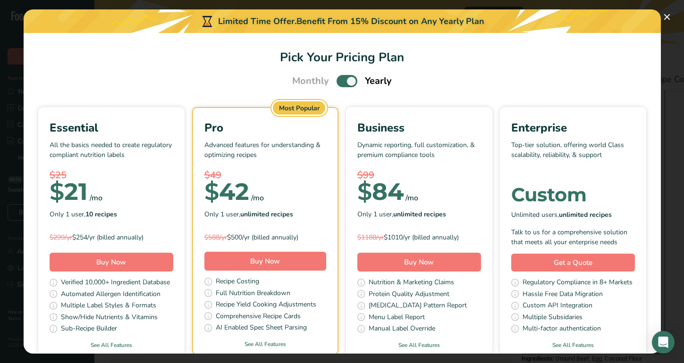
click at [128, 136] on div "Essential" at bounding box center [112, 127] width 124 height 17
click at [667, 15] on button "Pick Your Pricing Plan Modal" at bounding box center [666, 16] width 15 height 15
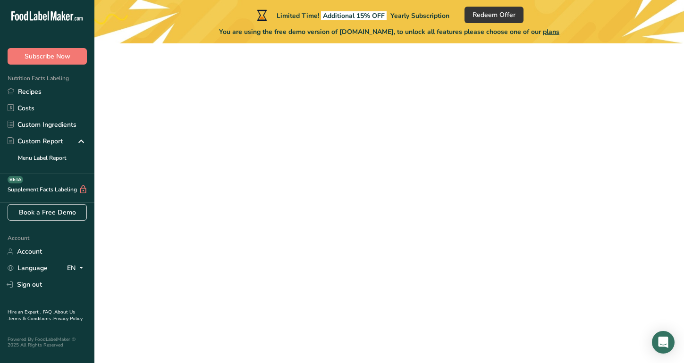
scroll to position [67, 0]
